Goal: Information Seeking & Learning: Learn about a topic

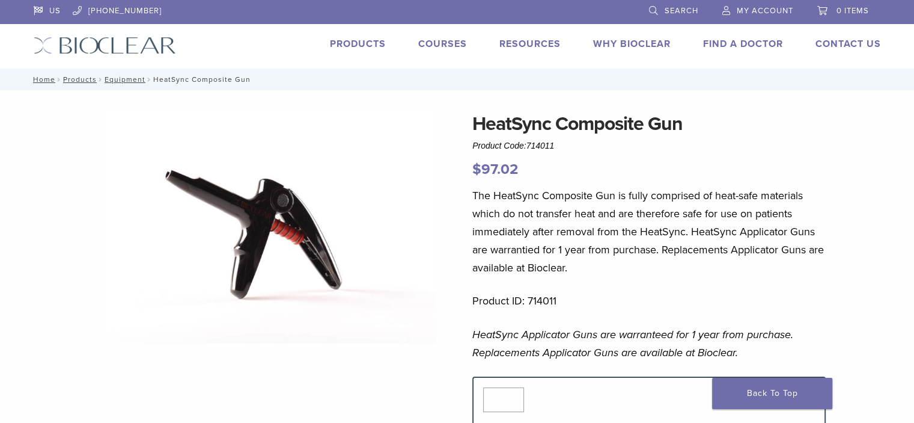
click at [358, 42] on link "Products" at bounding box center [358, 44] width 56 height 12
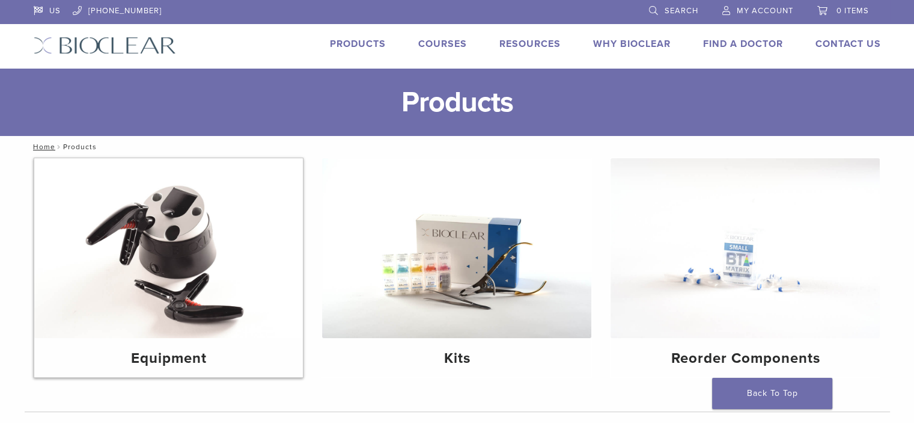
click at [192, 246] on img at bounding box center [168, 248] width 269 height 180
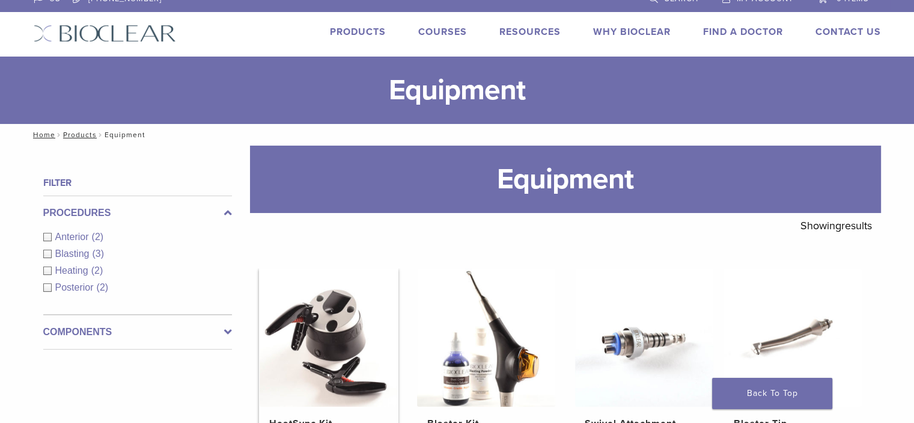
scroll to position [152, 0]
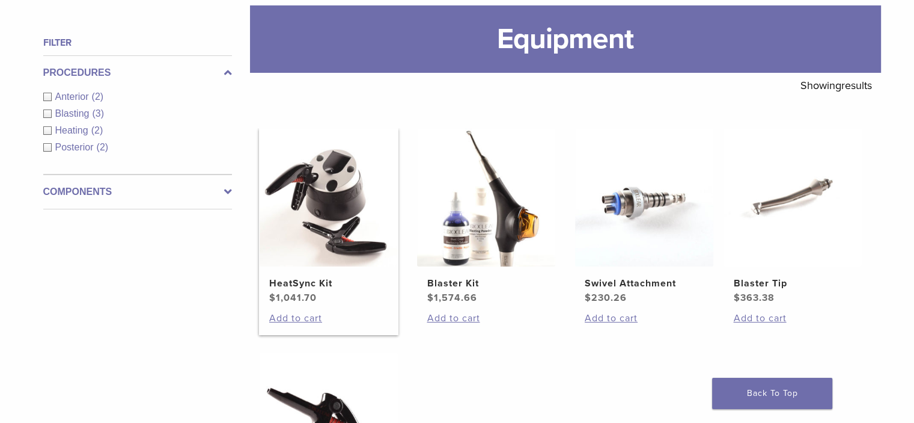
click at [296, 281] on h2 "HeatSync Kit" at bounding box center [328, 283] width 119 height 14
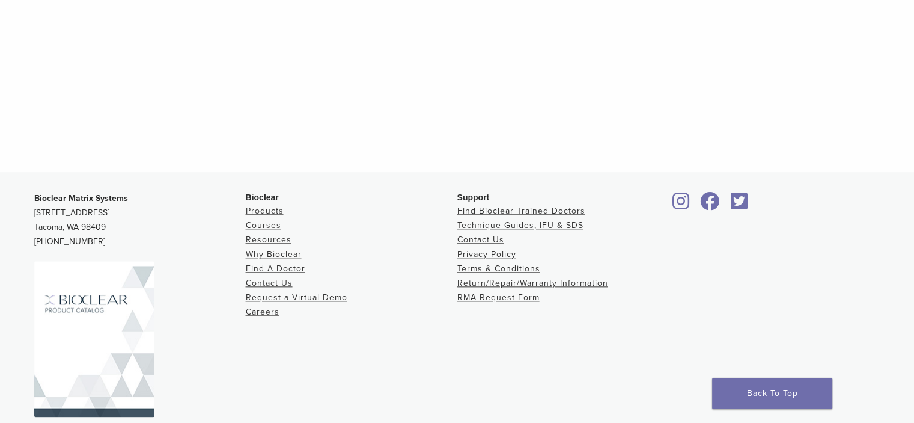
scroll to position [1350, 0]
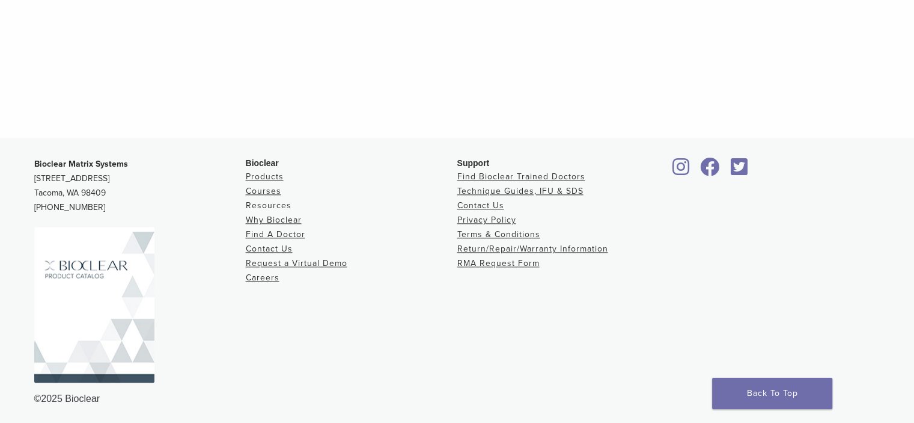
click at [280, 201] on link "Resources" at bounding box center [269, 205] width 46 height 10
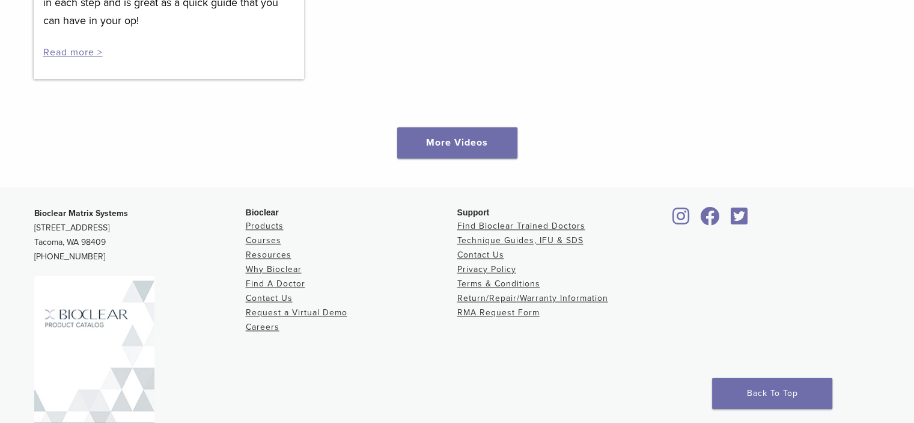
scroll to position [1916, 0]
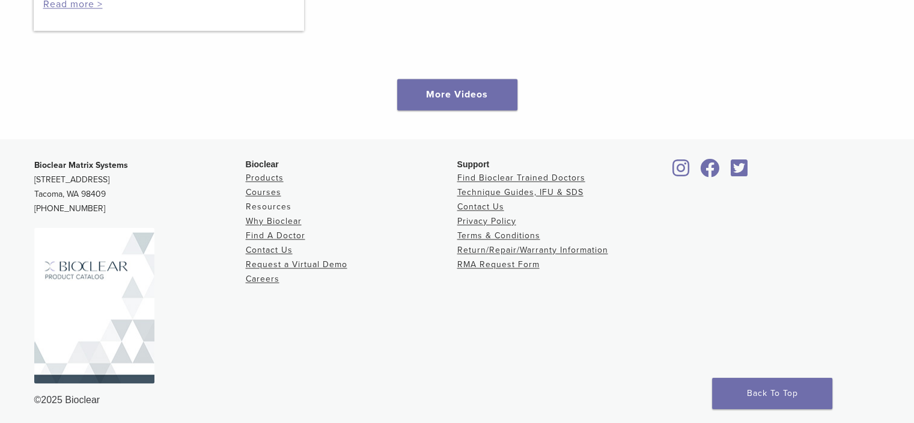
click at [275, 202] on link "Resources" at bounding box center [269, 206] width 46 height 10
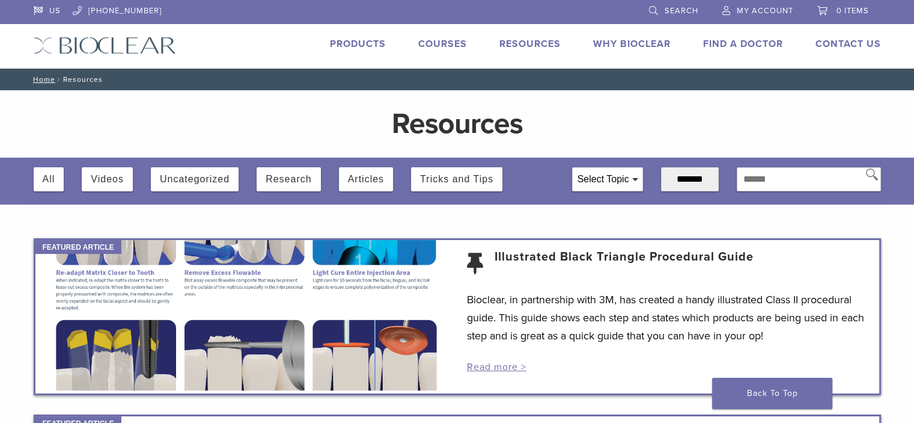
click at [358, 44] on link "Products" at bounding box center [358, 44] width 56 height 12
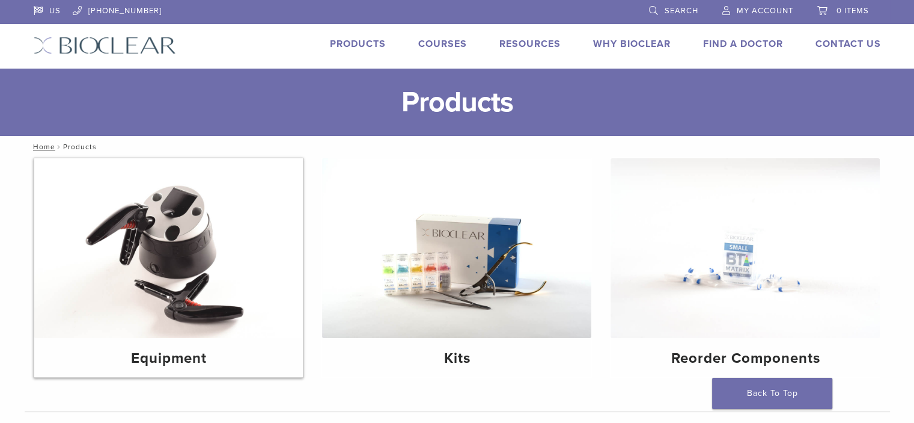
click at [170, 238] on img at bounding box center [168, 248] width 269 height 180
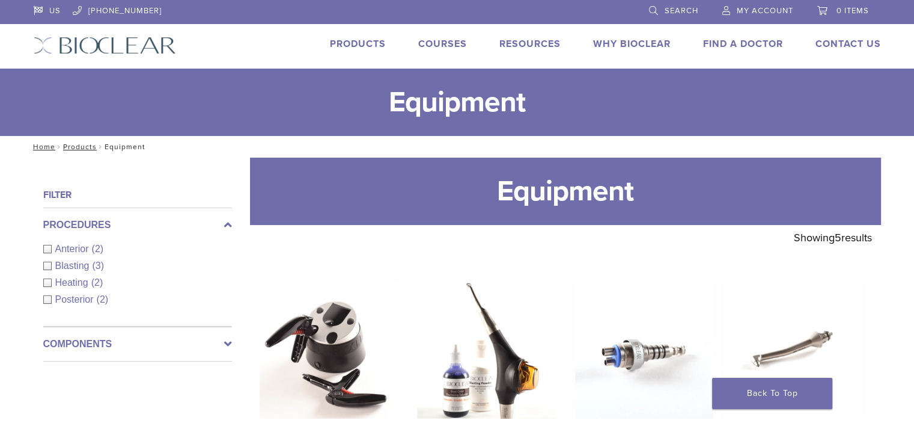
click at [680, 10] on span "Search" at bounding box center [682, 11] width 34 height 10
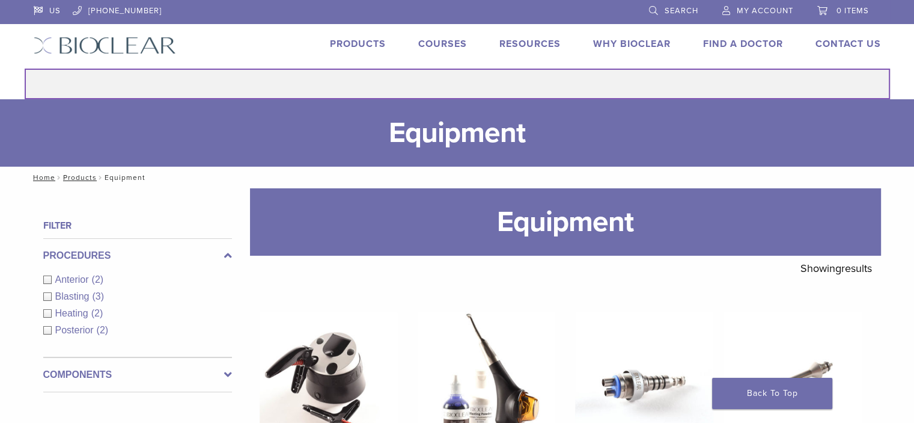
click at [446, 81] on input "Search for:" at bounding box center [458, 84] width 866 height 31
type input "**********"
click at [24, 68] on button "Search" at bounding box center [24, 68] width 1 height 1
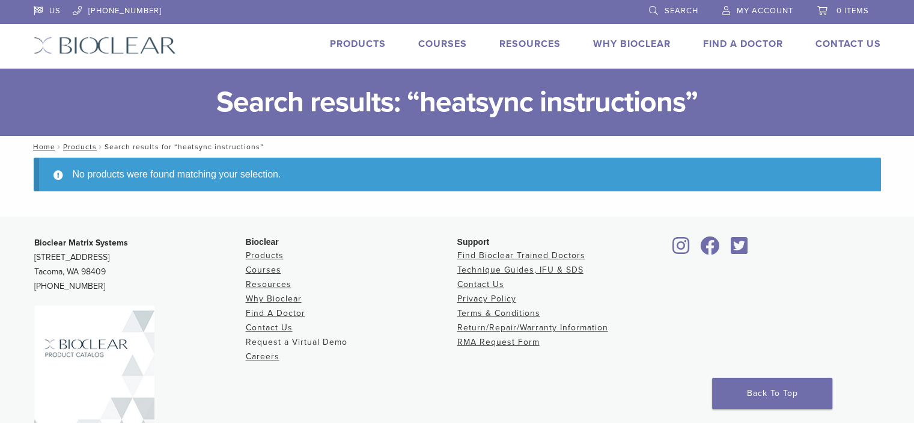
click at [318, 341] on link "Request a Virtual Demo" at bounding box center [297, 342] width 102 height 10
click at [274, 253] on link "Products" at bounding box center [265, 255] width 38 height 10
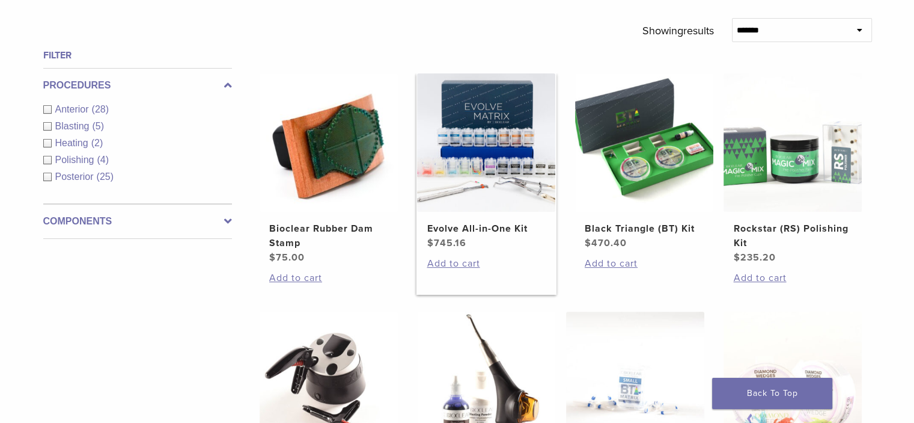
scroll to position [561, 0]
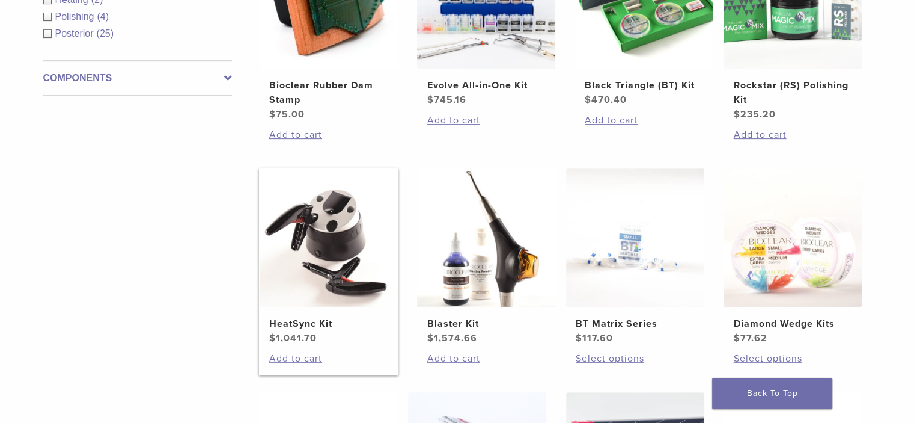
click at [309, 320] on h2 "HeatSync Kit" at bounding box center [328, 323] width 119 height 14
